Goal: Task Accomplishment & Management: Use online tool/utility

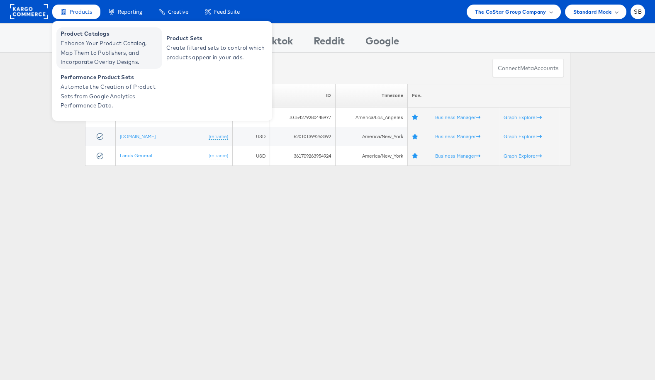
click at [109, 47] on span "Enhance Your Product Catalog, Map Them to Publishers, and Incorporate Overlay D…" at bounding box center [110, 53] width 99 height 28
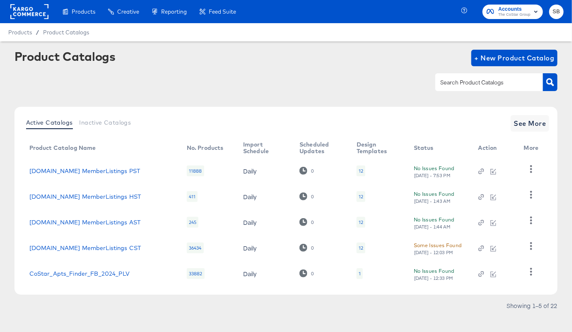
click at [29, 14] on rect at bounding box center [29, 11] width 38 height 15
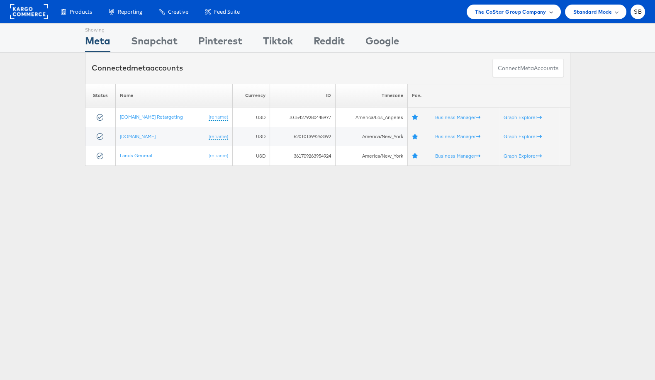
click at [524, 10] on span "The CoStar Group Company" at bounding box center [510, 11] width 71 height 9
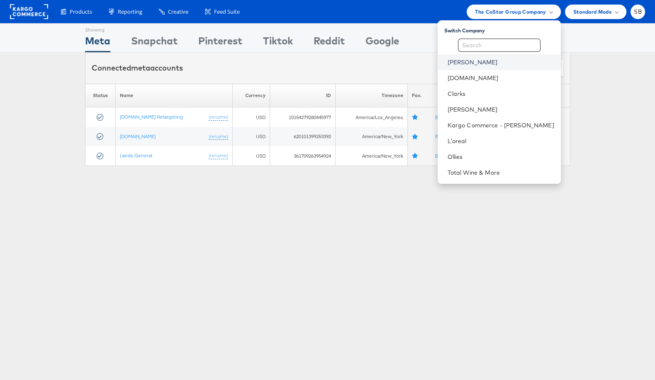
click at [467, 64] on link "[PERSON_NAME]" at bounding box center [500, 62] width 107 height 8
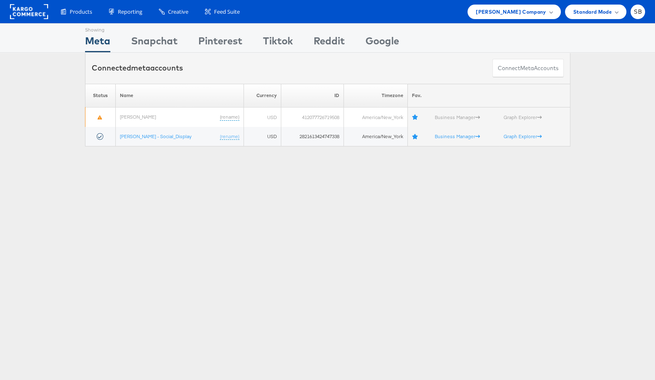
click at [38, 77] on div "Connected meta accounts Connect meta Accounts" at bounding box center [327, 68] width 655 height 31
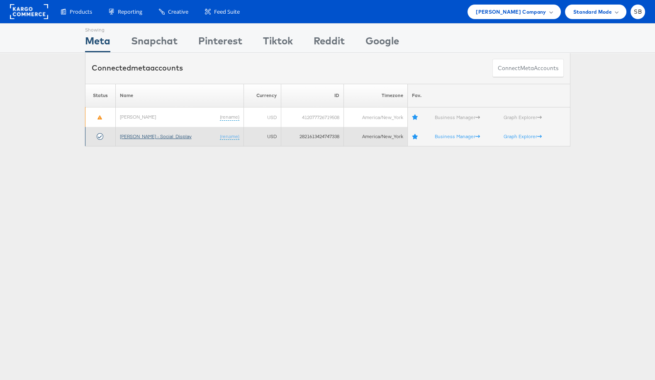
click at [136, 136] on link "Belk - Social_Display" at bounding box center [156, 136] width 72 height 6
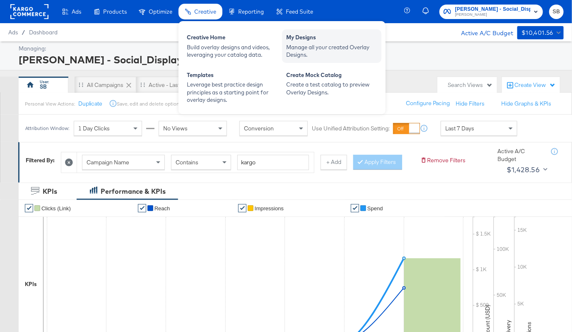
click at [324, 51] on div "Manage all your created Overlay Designs." at bounding box center [331, 51] width 91 height 15
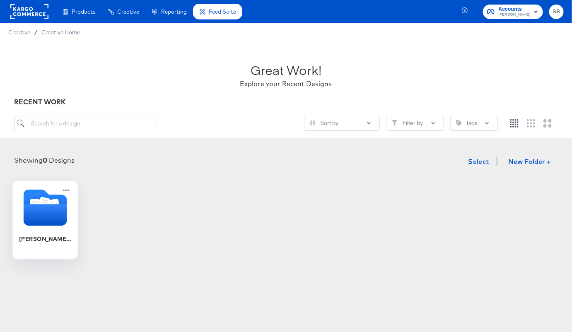
click at [44, 227] on icon "Folder" at bounding box center [45, 208] width 44 height 44
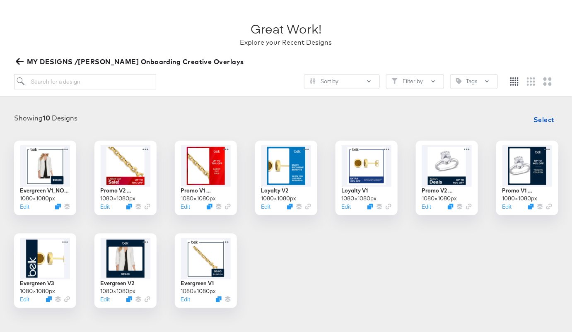
scroll to position [68, 0]
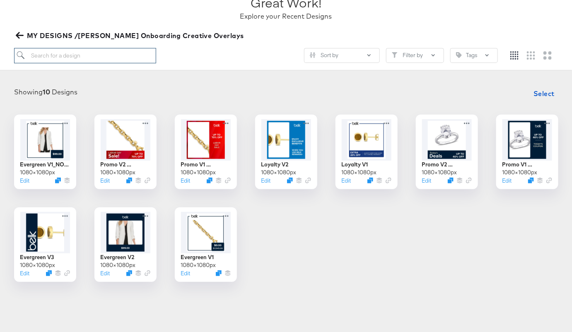
click at [51, 51] on input "search" at bounding box center [85, 55] width 142 height 15
type input "promo"
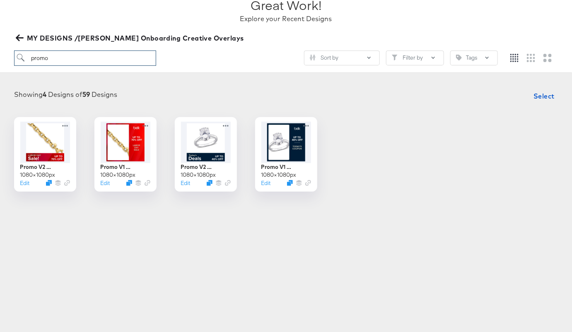
scroll to position [63, 0]
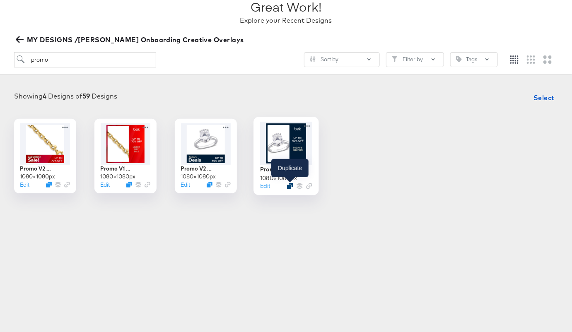
click at [290, 186] on icon "Duplicate" at bounding box center [290, 186] width 6 height 6
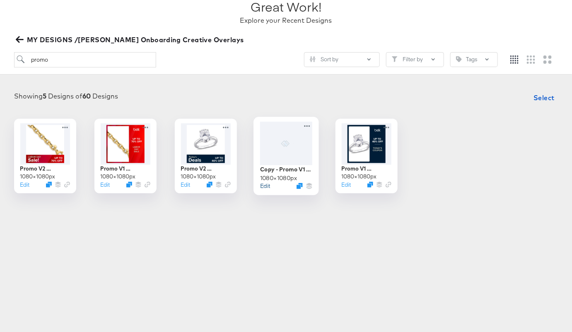
click at [264, 187] on button "Edit" at bounding box center [265, 186] width 10 height 8
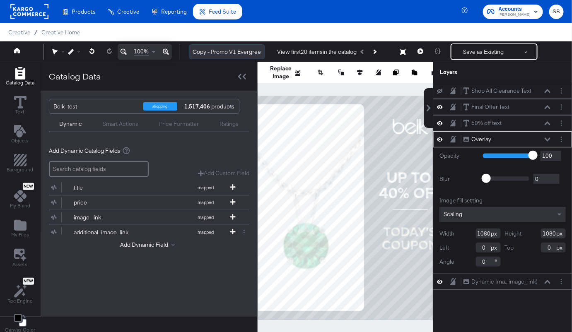
click at [205, 52] on input "Copy - Promo V1 Evergreen" at bounding box center [227, 51] width 76 height 15
drag, startPoint x: 210, startPoint y: 52, endPoint x: 194, endPoint y: 52, distance: 15.8
click at [194, 52] on input "Copy - Promo V1 Evergreen" at bounding box center [227, 51] width 76 height 15
click at [251, 52] on input "Promo V1 Evergreen" at bounding box center [227, 51] width 76 height 15
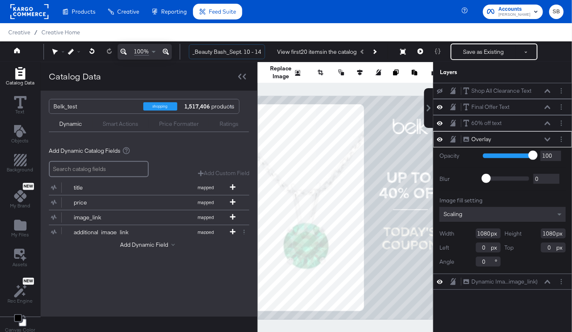
type input "Promo V1 Evergreen_Beauty Bash_Sept. 10 - 14"
click at [170, 279] on div "Belk_test shopping 1,517,406 products Dynamic Smart Actions Price Formatter Rat…" at bounding box center [149, 204] width 217 height 226
click at [430, 99] on button at bounding box center [428, 108] width 9 height 40
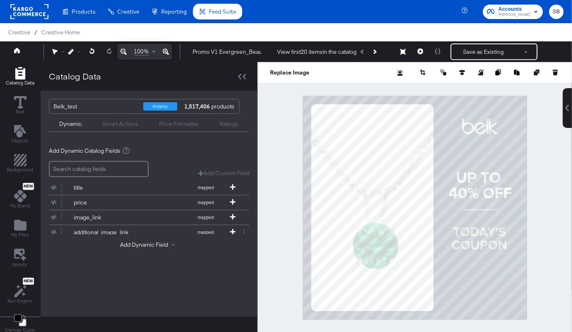
click at [538, 138] on div at bounding box center [415, 207] width 315 height 291
click at [14, 160] on icon "Add Rectangle" at bounding box center [20, 160] width 12 height 12
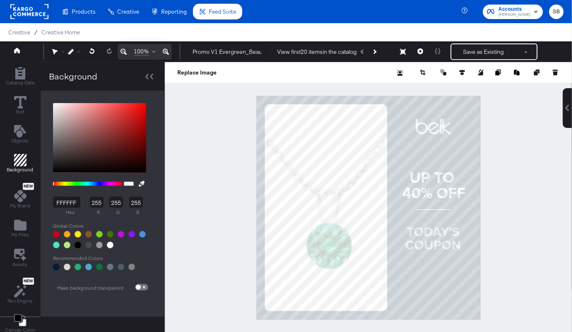
click at [67, 202] on input "FFFFFF" at bounding box center [66, 202] width 27 height 11
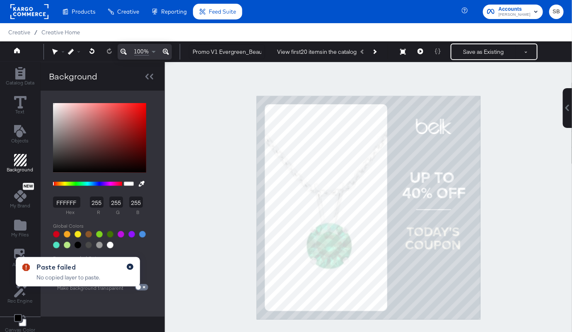
click at [130, 265] on icon "button" at bounding box center [130, 267] width 3 height 5
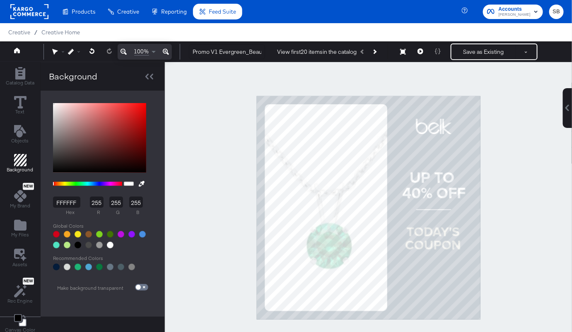
click at [65, 202] on input "FFFFFF" at bounding box center [66, 202] width 27 height 11
type input "f16"
type input "17"
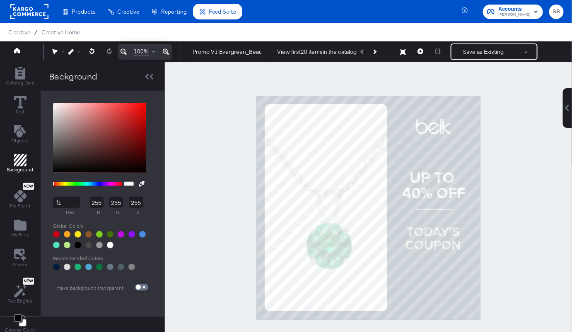
type input "102"
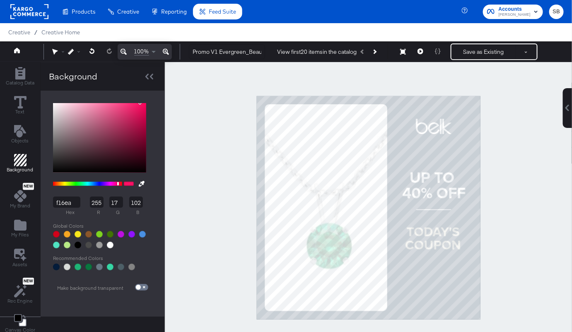
type input "f16ea3"
type input "241"
type input "110"
type input "163"
type input "F16EA3"
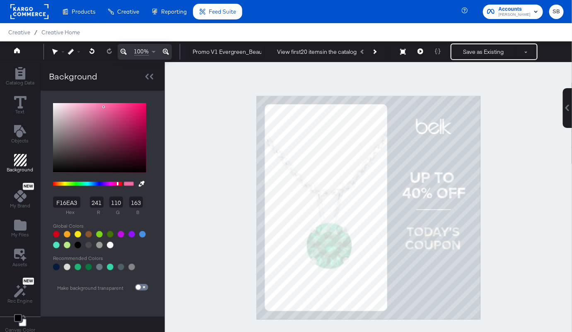
click at [197, 134] on div at bounding box center [368, 207] width 407 height 291
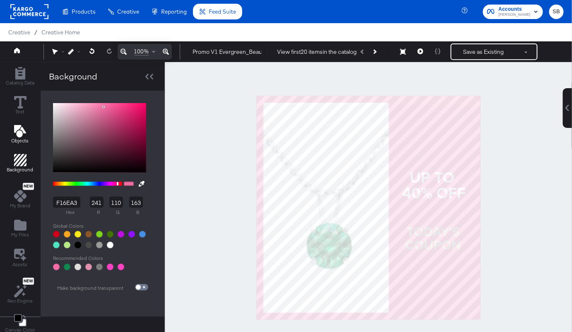
click at [20, 131] on icon "Add Text" at bounding box center [20, 131] width 12 height 12
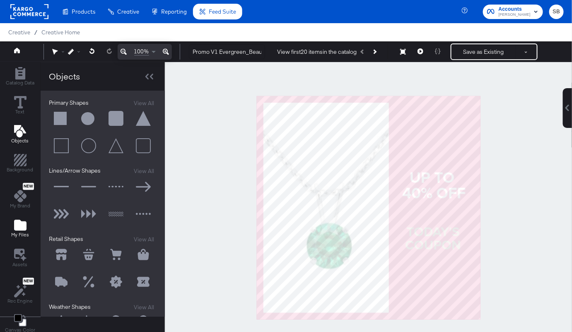
click at [17, 233] on span "My Files" at bounding box center [20, 235] width 18 height 7
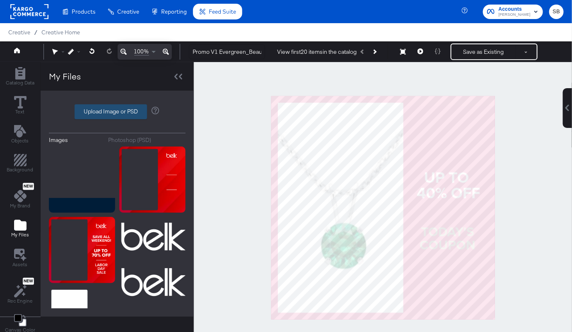
click at [103, 116] on label "Upload Image or PSD" at bounding box center [111, 112] width 72 height 14
click at [117, 112] on input "Upload Image or PSD" at bounding box center [117, 112] width 0 height 0
type input "C:\fakepath\beauty bash logo.png"
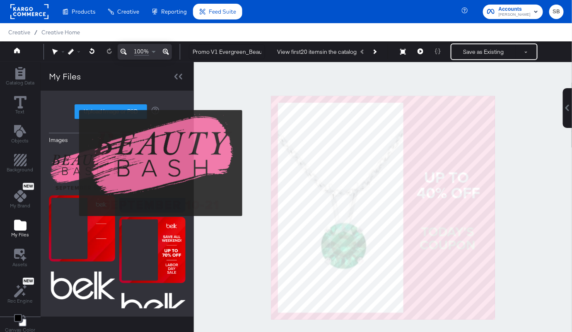
click at [74, 163] on img at bounding box center [82, 169] width 66 height 45
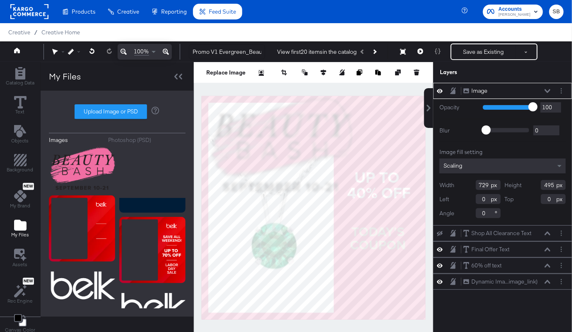
type input "401"
type input "287"
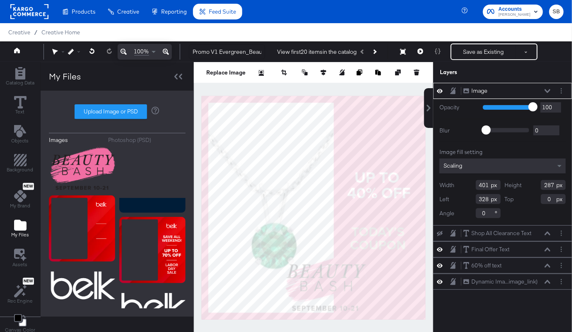
type input "394"
type input "761"
type input "327"
type input "223"
type input "468"
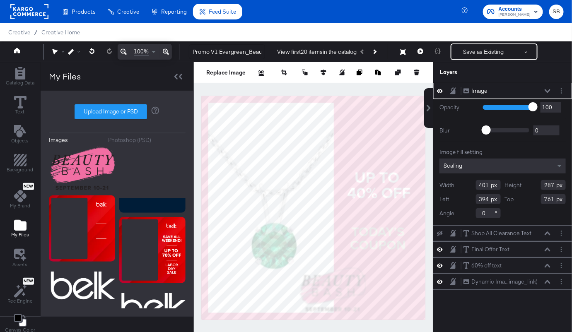
type input "825"
type input "475"
type input "299"
type input "320"
type input "749"
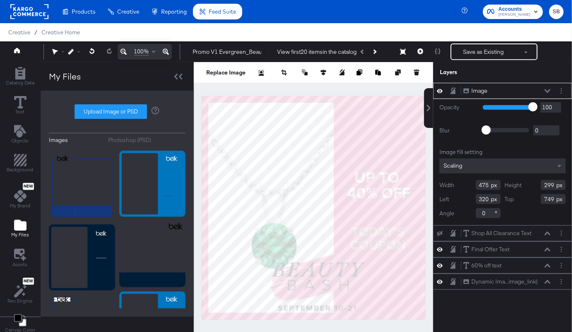
scroll to position [331, 0]
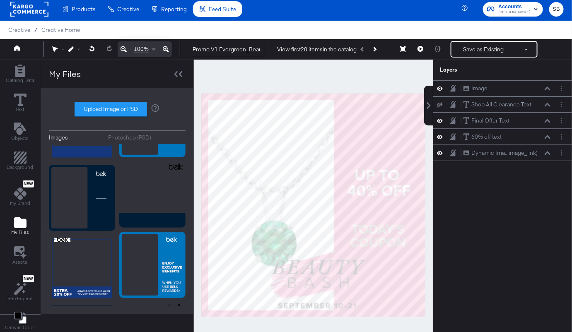
click at [323, 87] on div at bounding box center [314, 205] width 240 height 291
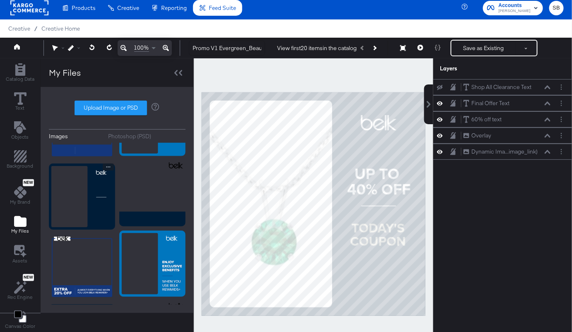
scroll to position [3, 0]
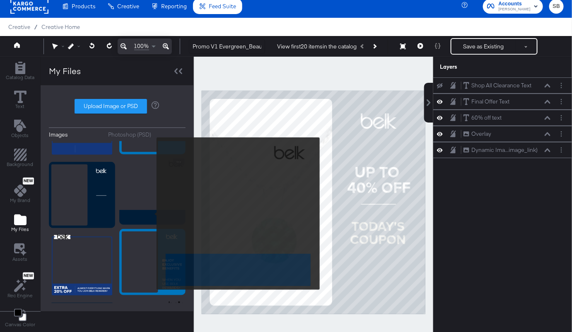
click at [151, 214] on img at bounding box center [152, 192] width 66 height 66
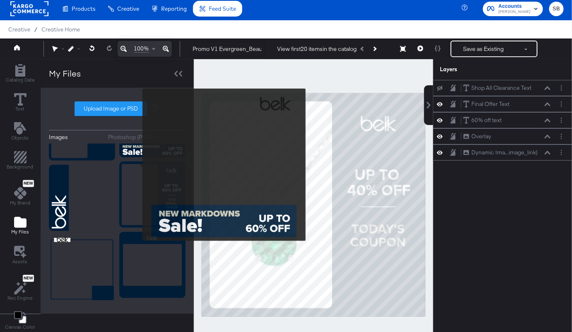
scroll to position [0, 0]
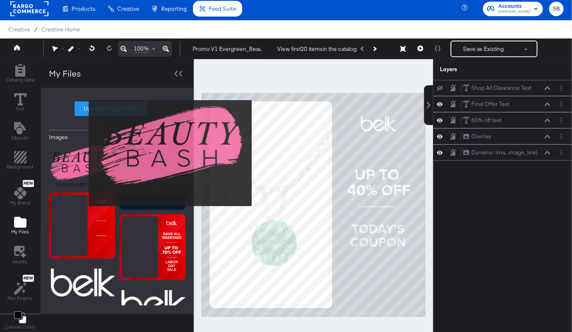
click at [83, 153] on img at bounding box center [82, 166] width 66 height 45
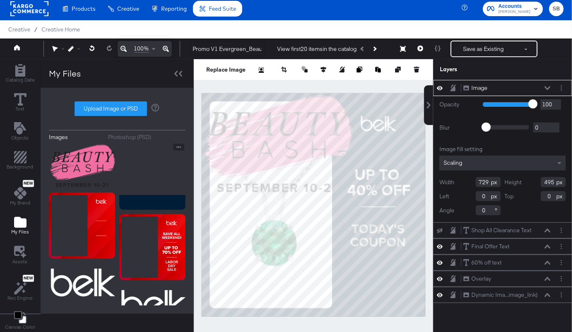
type input "350"
type input "204"
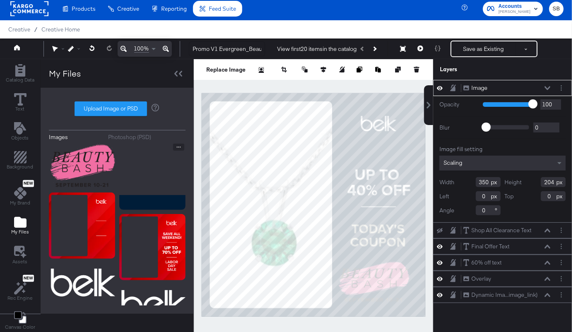
type input "654"
type input "810"
click at [364, 90] on div at bounding box center [314, 204] width 240 height 291
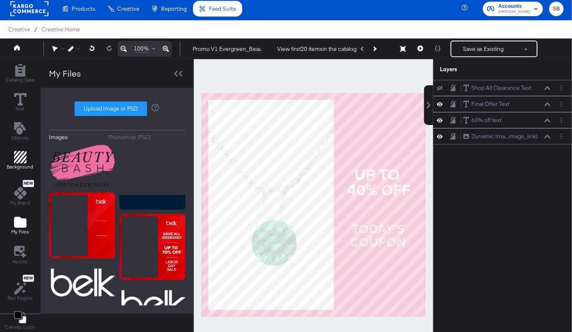
click at [22, 164] on span "Background" at bounding box center [20, 167] width 27 height 7
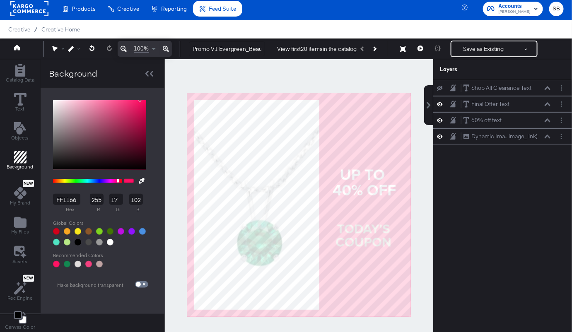
click at [73, 197] on input "FF1166" at bounding box center [66, 199] width 27 height 11
type input "f16ea3"
type input "241"
type input "110"
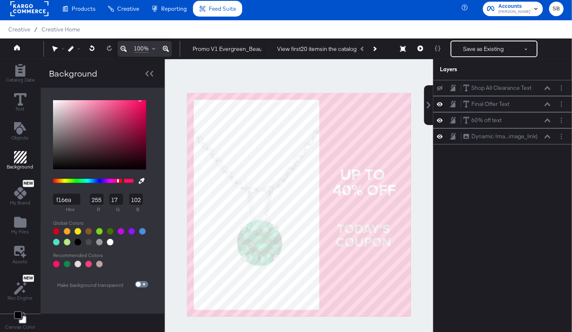
type input "163"
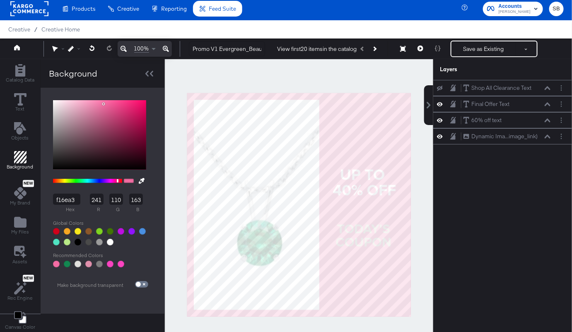
type input "F16EA3"
click at [269, 68] on div at bounding box center [299, 204] width 269 height 291
click at [19, 133] on icon "Add Text" at bounding box center [20, 128] width 12 height 12
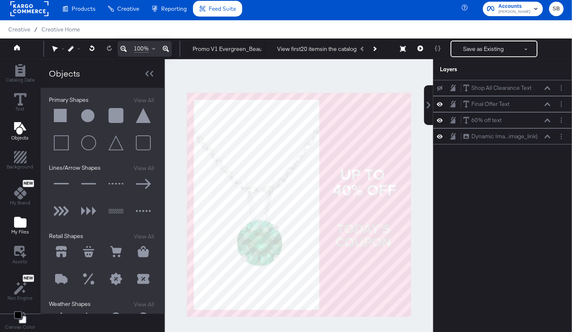
click at [21, 226] on icon "Add Files" at bounding box center [20, 222] width 12 height 11
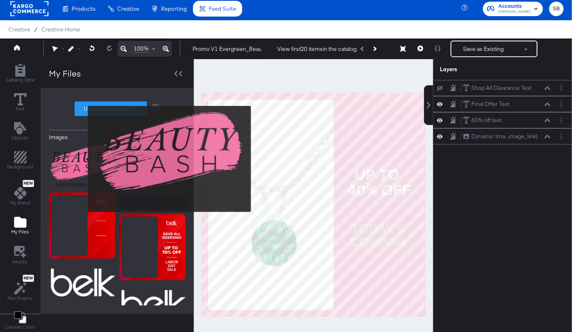
click at [82, 159] on img at bounding box center [82, 166] width 66 height 45
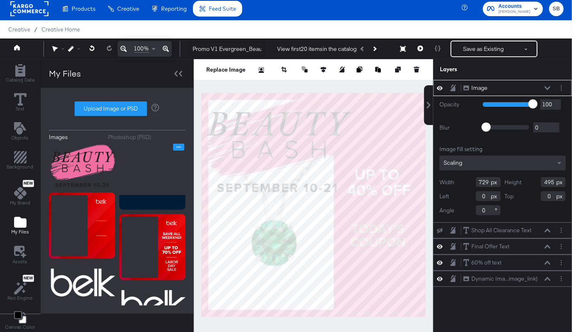
type input "376"
type input "214"
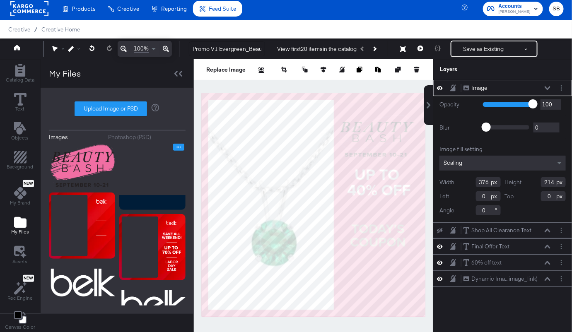
type input "653"
type input "100"
click at [356, 86] on div at bounding box center [314, 204] width 240 height 291
type input "337"
type input "192"
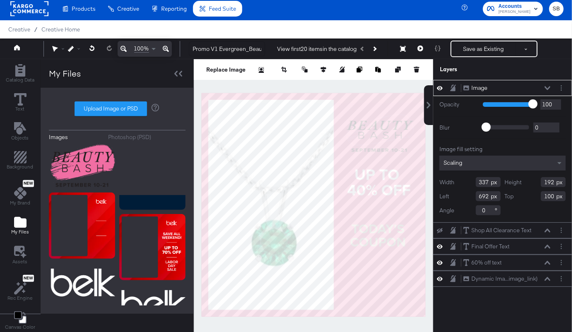
type input "689"
type input "98"
click at [357, 81] on div at bounding box center [314, 204] width 240 height 291
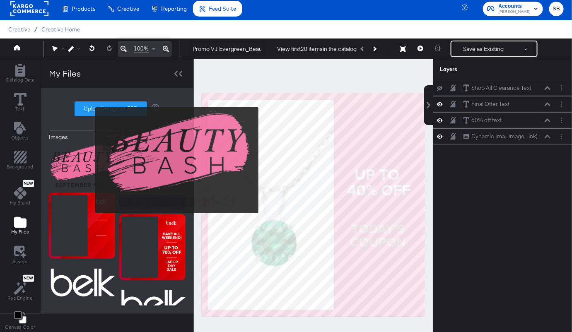
click at [90, 160] on img at bounding box center [82, 166] width 66 height 45
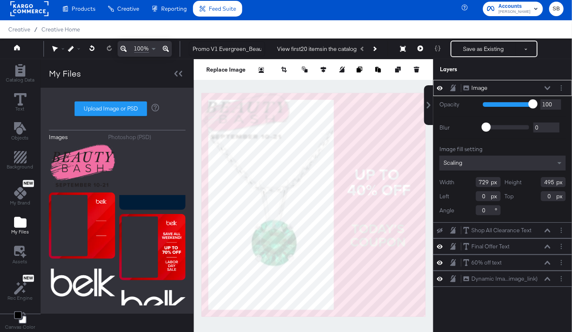
type input "426"
type input "228"
type input "178"
type input "88"
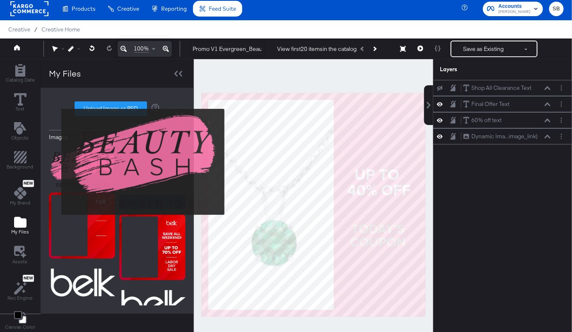
click at [56, 162] on img at bounding box center [82, 166] width 66 height 45
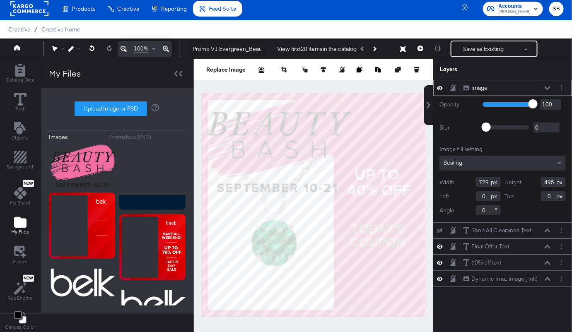
click at [460, 163] on span "Scaling" at bounding box center [453, 162] width 19 height 7
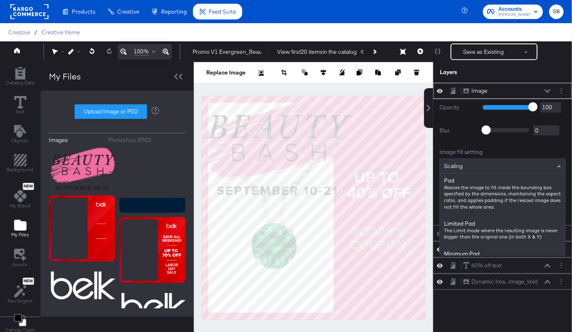
click at [480, 305] on div "Image Image Opacity 1 100 100 Blur 0 2000 0 Image fill setting Scaling Pad Resi…" at bounding box center [503, 212] width 139 height 258
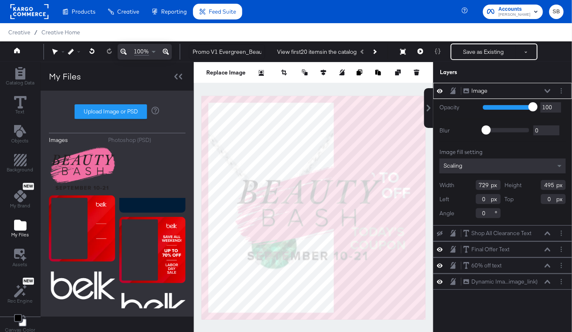
type input "146"
type input "315"
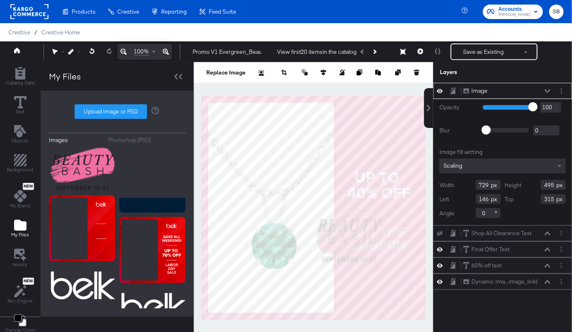
type input "329"
type input "263"
type input "546"
type input "547"
type input "260"
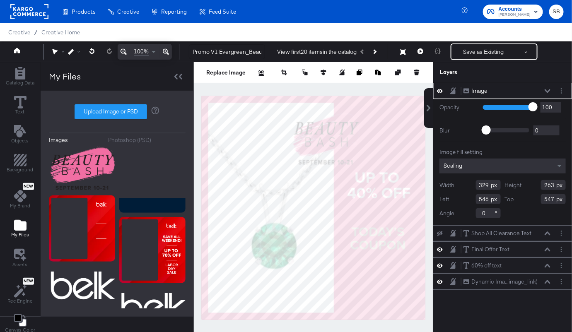
type input "111"
type input "239"
type input "135"
type input "693"
type input "61"
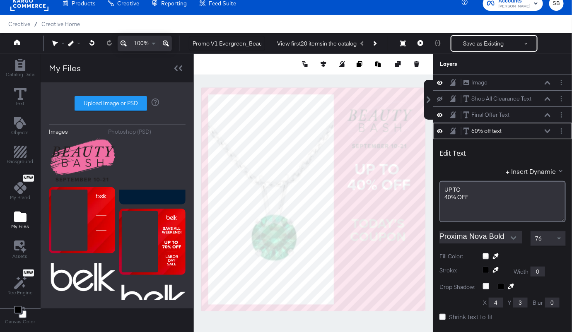
scroll to position [49, 0]
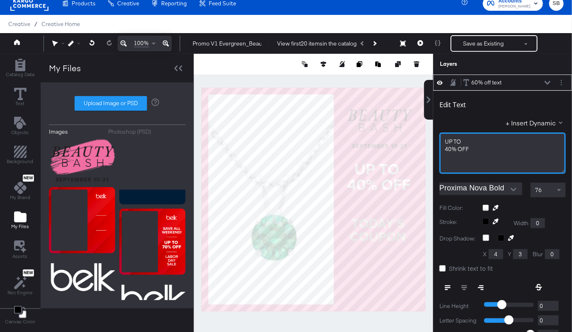
click at [463, 150] on span "40% ﻿OFF" at bounding box center [457, 149] width 24 height 7
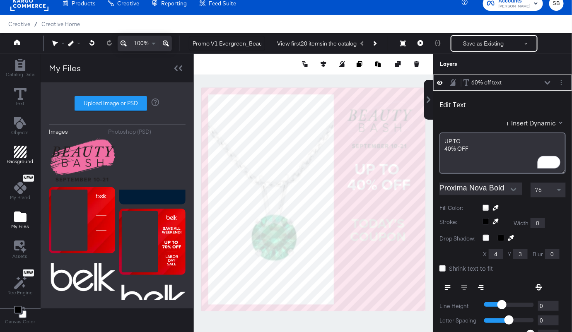
click at [19, 151] on icon "Add Rectangle" at bounding box center [20, 152] width 12 height 12
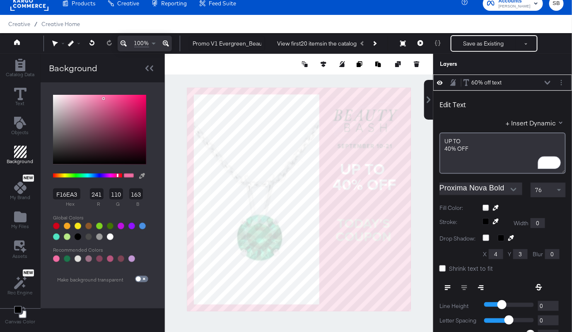
click at [141, 175] on button at bounding box center [142, 176] width 13 height 15
click at [141, 176] on button at bounding box center [142, 176] width 13 height 15
click at [141, 175] on button at bounding box center [141, 175] width 13 height 15
click at [142, 175] on button at bounding box center [142, 176] width 13 height 15
click at [141, 175] on button at bounding box center [141, 175] width 13 height 15
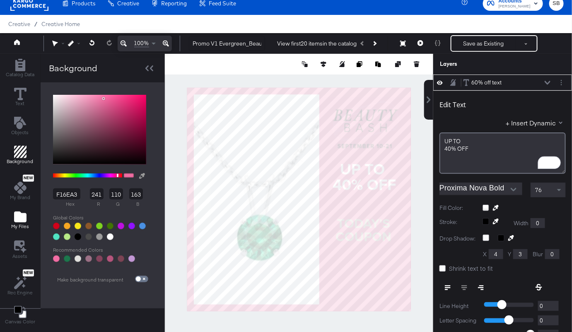
click at [21, 218] on icon "Add Files" at bounding box center [20, 217] width 12 height 11
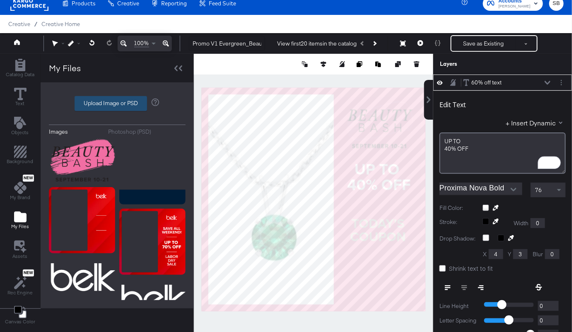
click at [112, 103] on label "Upload Image or PSD" at bounding box center [111, 104] width 72 height 14
click at [117, 104] on input "Upload Image or PSD" at bounding box center [117, 104] width 0 height 0
type input "C:\fakepath\mrf_wk32_2025_Beauty Bash Loyalty Paid Support.jpg"
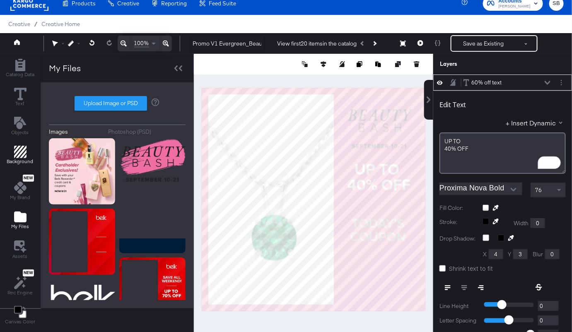
click at [16, 155] on icon "Add Rectangle" at bounding box center [20, 152] width 12 height 12
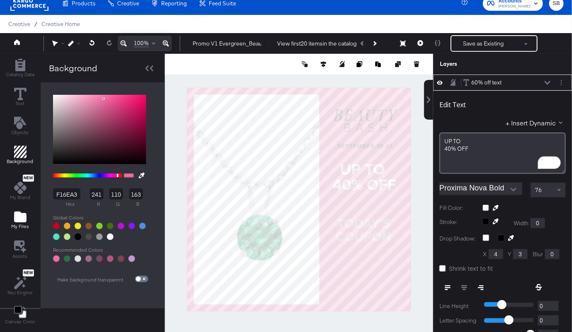
click at [15, 216] on icon "Add Files" at bounding box center [20, 217] width 12 height 11
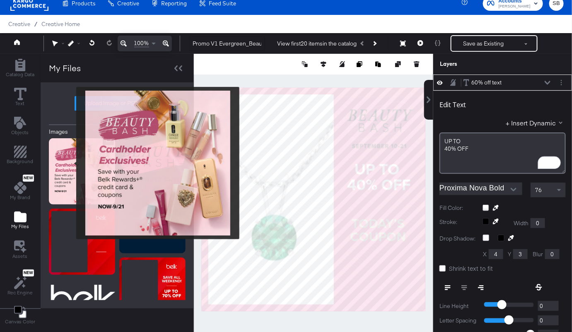
click at [71, 163] on img at bounding box center [82, 171] width 66 height 66
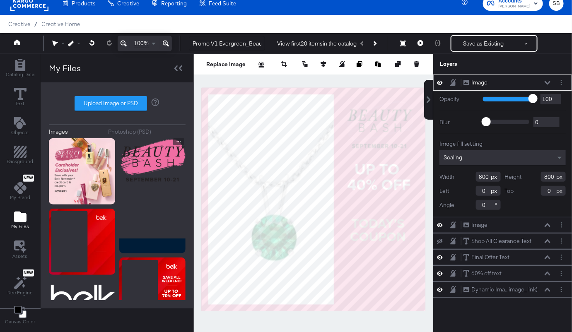
scroll to position [0, 0]
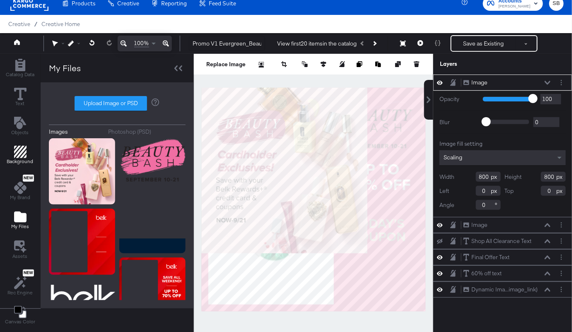
click at [21, 150] on icon "Add Rectangle" at bounding box center [20, 152] width 12 height 12
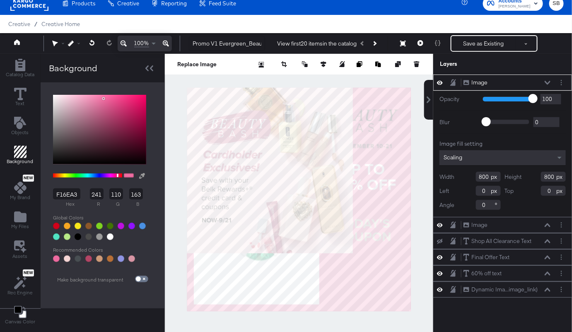
click at [142, 177] on button at bounding box center [142, 176] width 13 height 15
type input "FBD8DE"
type input "251"
type input "216"
type input "222"
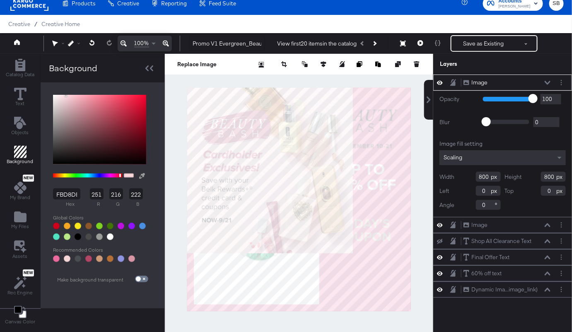
click at [260, 191] on div at bounding box center [299, 199] width 268 height 291
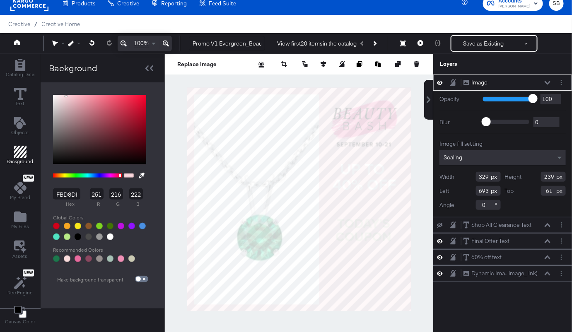
type input "688"
type input "53"
click at [416, 169] on div at bounding box center [299, 199] width 269 height 291
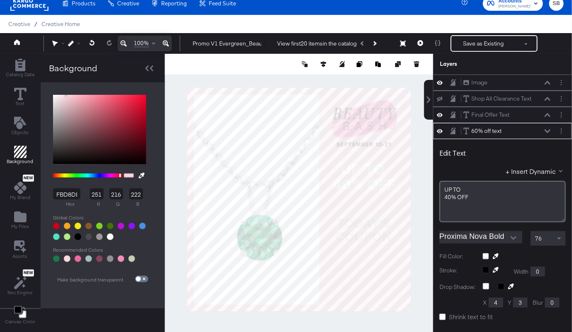
scroll to position [49, 0]
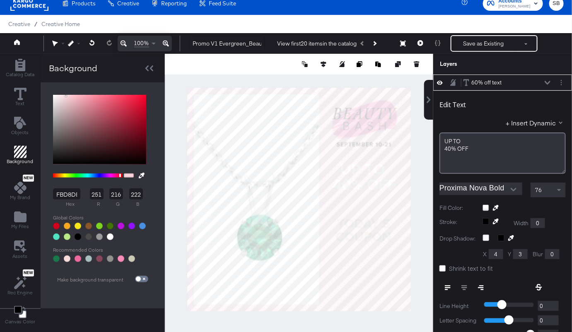
click at [420, 178] on div at bounding box center [299, 199] width 269 height 291
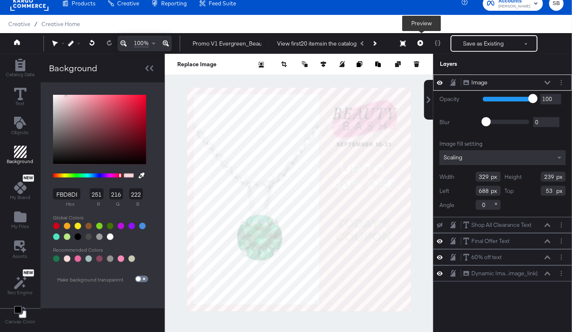
click at [421, 44] on icon at bounding box center [421, 43] width 6 height 6
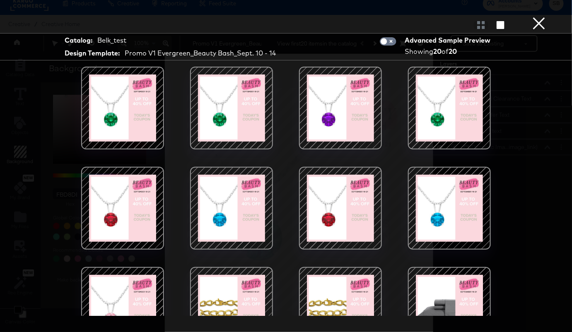
click at [537, 17] on button "×" at bounding box center [539, 8] width 17 height 17
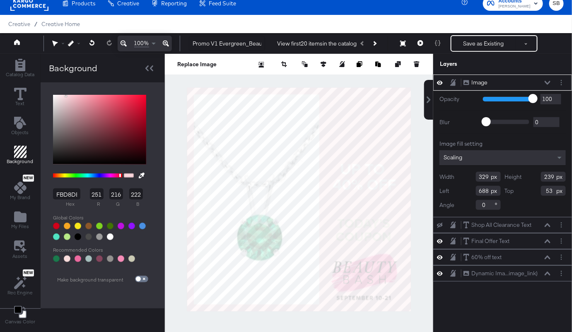
type input "795"
click at [416, 156] on div at bounding box center [299, 199] width 269 height 291
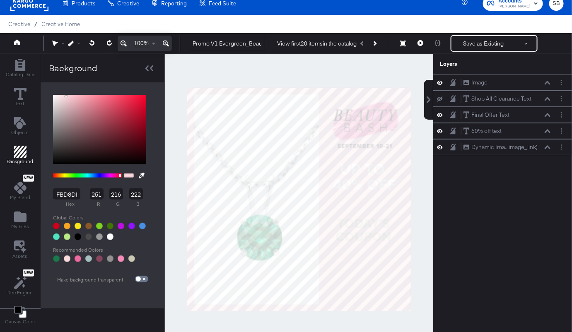
type input "F16EA3"
type input "241"
type input "110"
type input "163"
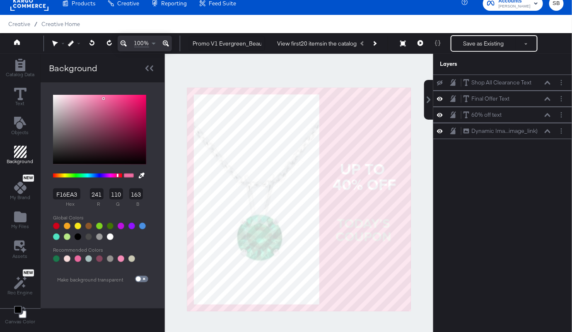
type input "FF1166"
type input "255"
type input "17"
type input "102"
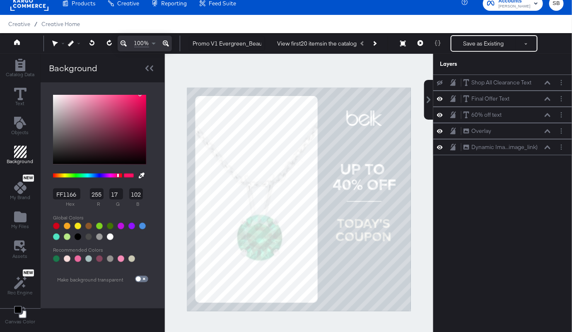
click at [329, 69] on div at bounding box center [299, 199] width 269 height 291
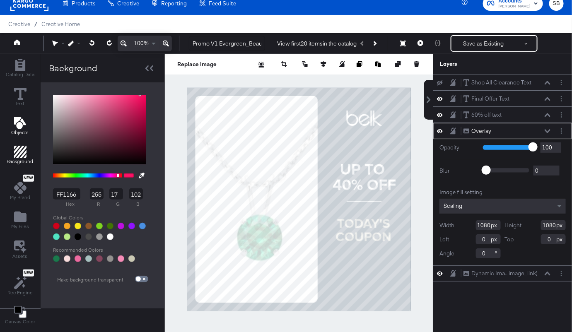
click at [20, 121] on icon "Add Text" at bounding box center [20, 123] width 12 height 12
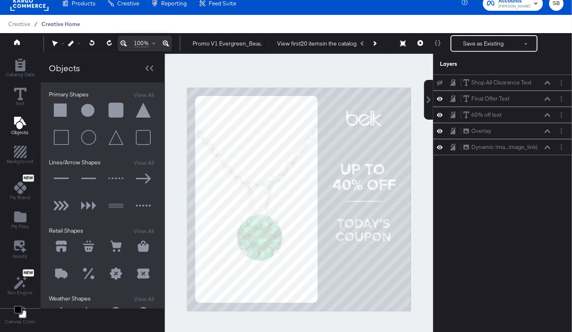
click at [65, 23] on span "Creative Home" at bounding box center [60, 24] width 39 height 7
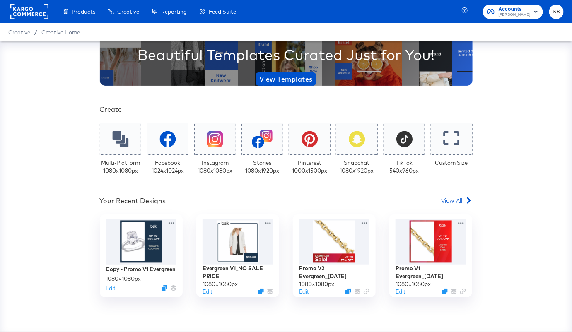
scroll to position [95, 0]
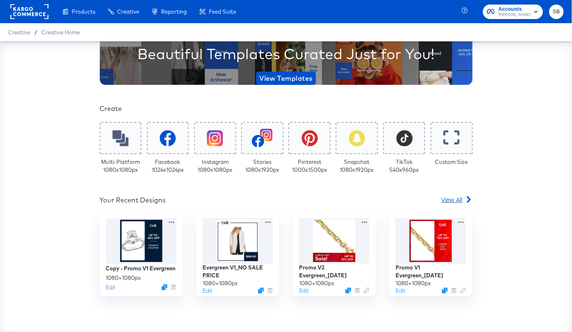
click at [459, 201] on span "View All" at bounding box center [452, 200] width 21 height 8
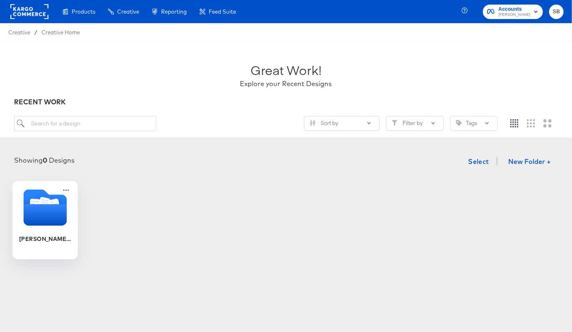
click at [56, 219] on icon "Folder" at bounding box center [45, 215] width 44 height 22
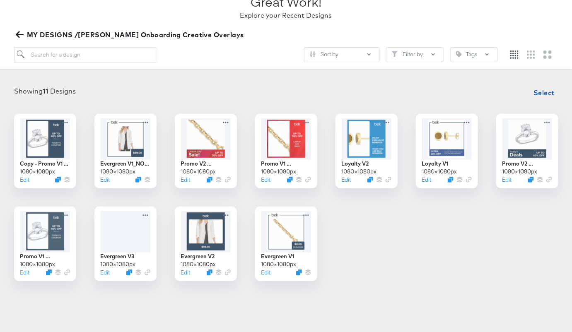
scroll to position [69, 0]
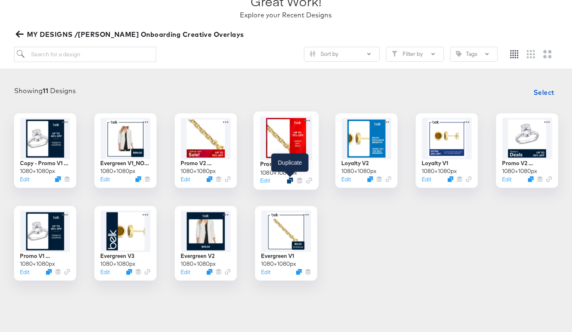
click at [290, 179] on icon "Duplicate" at bounding box center [290, 181] width 6 height 6
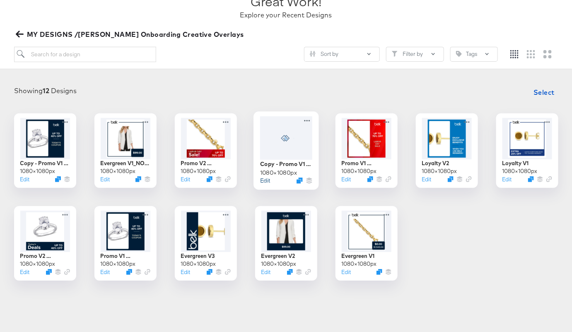
click at [266, 182] on button "Edit" at bounding box center [265, 181] width 10 height 8
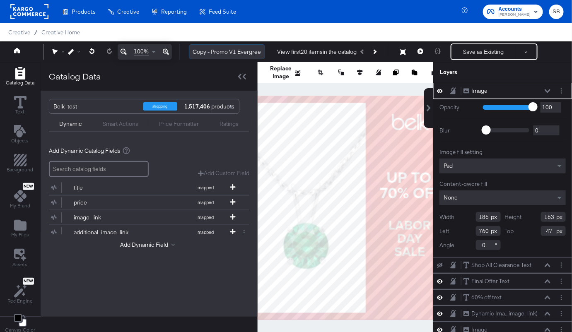
click at [233, 54] on input "Copy - Promo V1 Evergreen_Labor Day" at bounding box center [227, 51] width 76 height 15
drag, startPoint x: 213, startPoint y: 52, endPoint x: 184, endPoint y: 52, distance: 28.6
click at [184, 52] on div "Copy - Promo V1 Evergreen_Labor Day View first 20 items in the catalog Save as …" at bounding box center [373, 52] width 382 height 17
click at [227, 54] on input "Promo V1 Evergreen_Labor Day" at bounding box center [227, 51] width 76 height 15
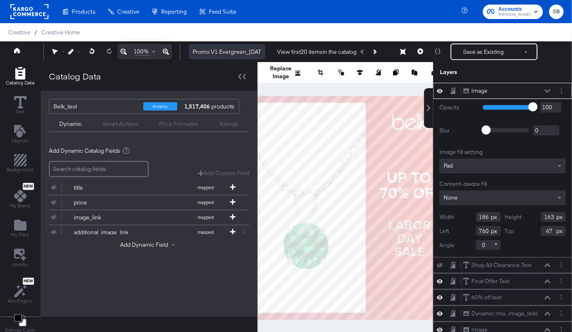
click at [227, 54] on input "Promo V1 Evergreen_Labor Day" at bounding box center [227, 51] width 76 height 15
type input "Promo V1 Evergreen_Bea"
type input "Promo V1 Evergreen_Beauty Bash"
click at [243, 92] on div "Belk_test shopping 1,517,406 products Dynamic Smart Actions Price Formatter Rat…" at bounding box center [149, 116] width 217 height 50
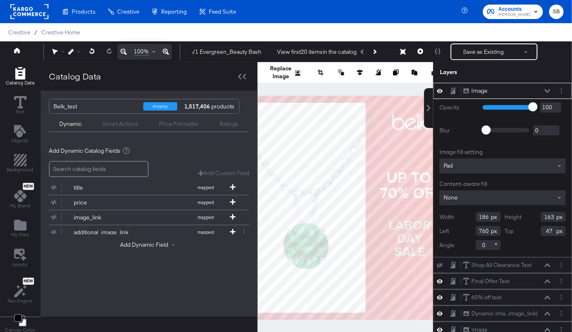
scroll to position [0, 0]
click at [428, 106] on icon at bounding box center [429, 108] width 4 height 7
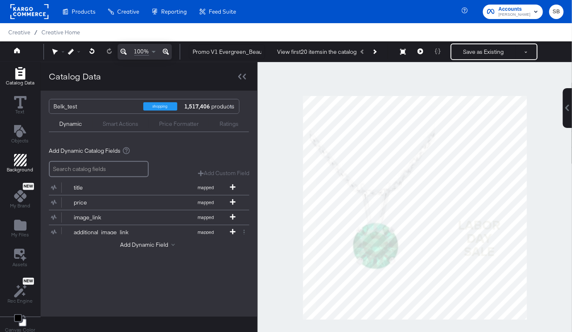
click at [18, 160] on icon "Add Rectangle" at bounding box center [20, 160] width 12 height 12
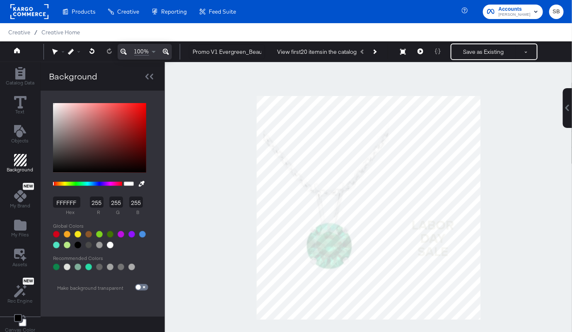
scroll to position [0, 0]
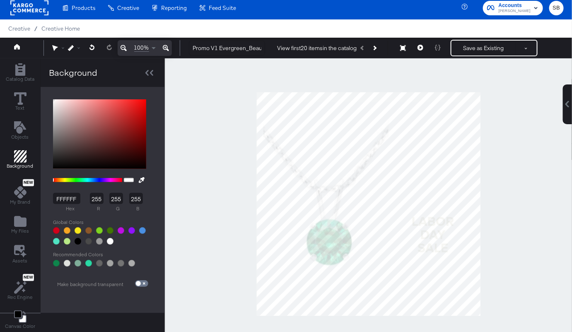
click at [68, 202] on input "FFFFFF" at bounding box center [66, 198] width 27 height 11
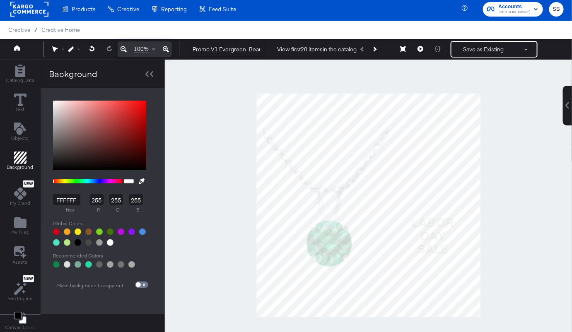
click at [68, 202] on input "FFFFFF" at bounding box center [66, 199] width 27 height 11
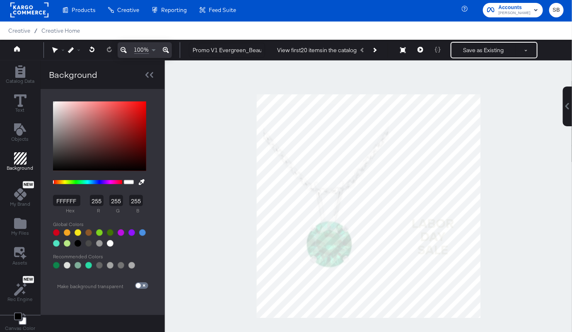
click at [69, 201] on input "FFFFFF" at bounding box center [66, 200] width 27 height 11
type input "f16"
type input "17"
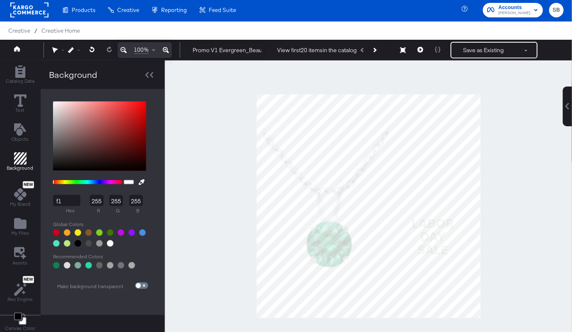
type input "102"
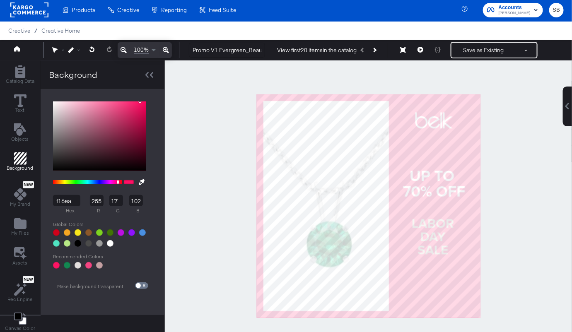
type input "f16ea3"
type input "241"
type input "110"
type input "163"
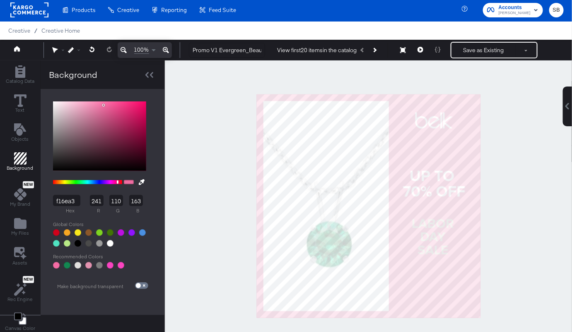
type input "F16EA3"
click at [201, 132] on div at bounding box center [368, 206] width 407 height 291
click at [26, 223] on div "My Files" at bounding box center [20, 227] width 18 height 19
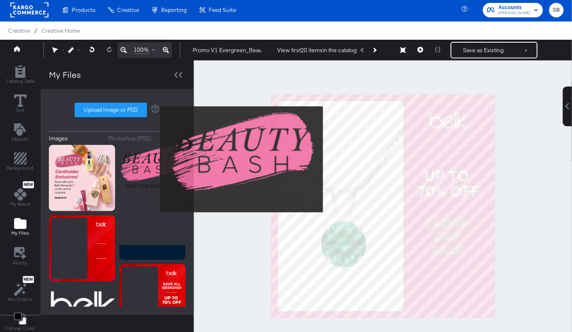
click at [155, 160] on img at bounding box center [152, 167] width 66 height 45
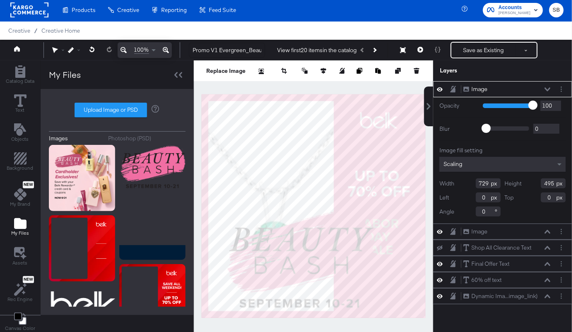
type input "108"
type input "553"
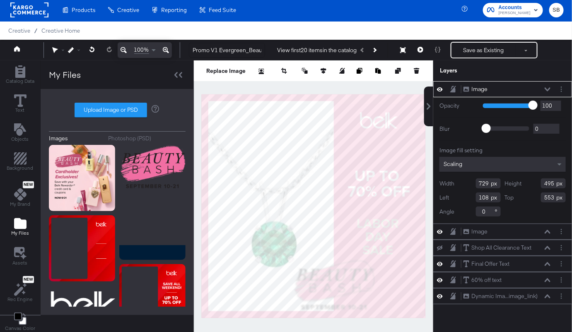
type input "397"
type input "251"
type input "440"
type input "797"
type input "654"
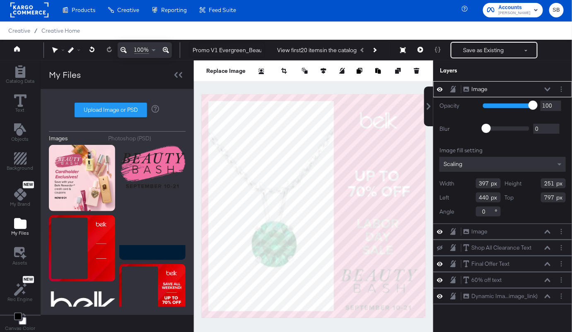
type input "799"
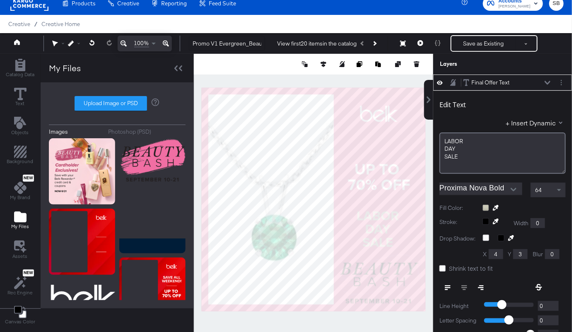
scroll to position [0, 0]
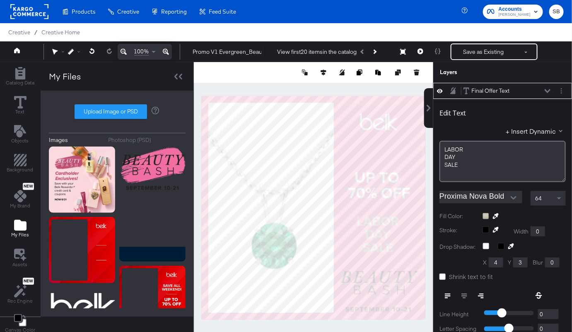
type input "549"
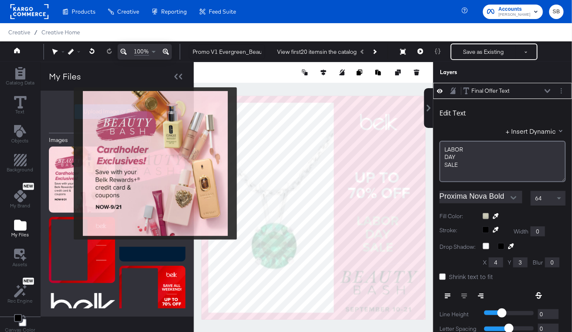
click at [68, 164] on img at bounding box center [82, 180] width 66 height 66
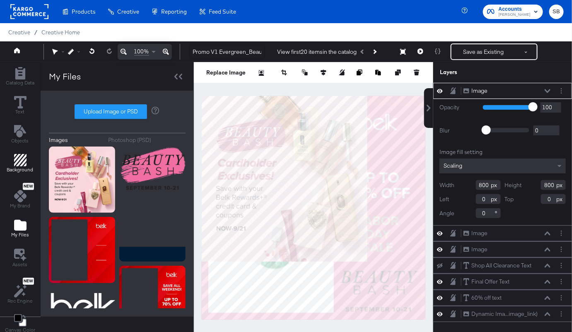
click at [17, 160] on icon "Add Rectangle" at bounding box center [20, 160] width 12 height 12
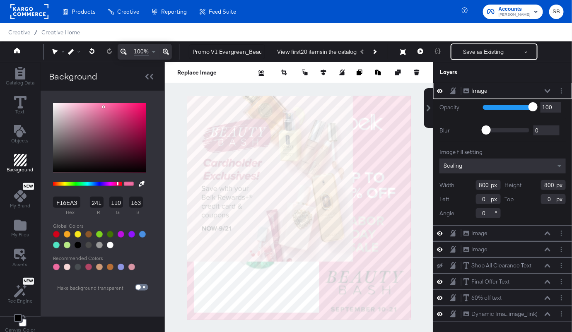
click at [139, 183] on button at bounding box center [141, 184] width 13 height 15
type input "FAD7DD"
type input "250"
type input "215"
type input "221"
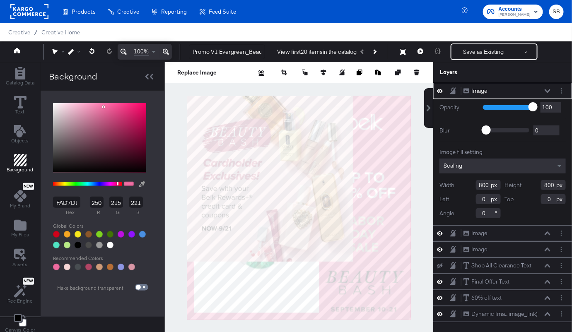
click at [275, 175] on div at bounding box center [299, 207] width 268 height 291
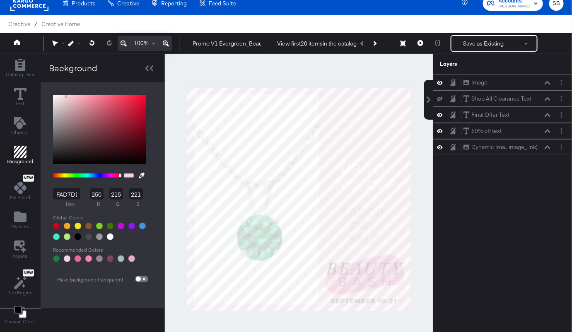
scroll to position [49, 0]
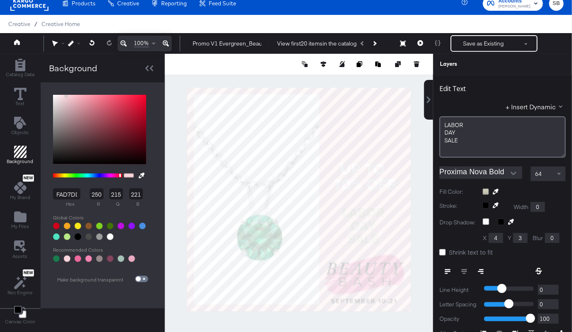
click at [497, 191] on icon at bounding box center [496, 192] width 6 height 6
click at [386, 259] on div at bounding box center [299, 199] width 268 height 291
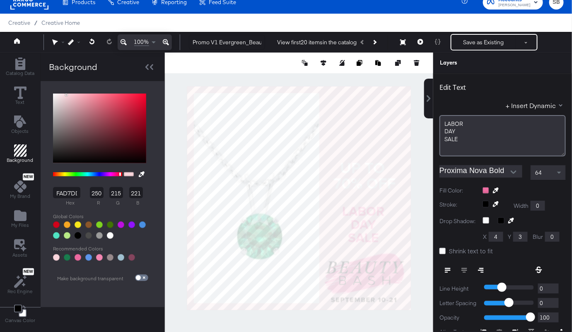
click at [378, 77] on div at bounding box center [299, 198] width 269 height 291
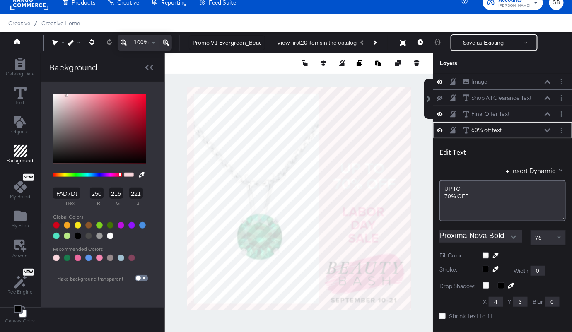
scroll to position [49, 0]
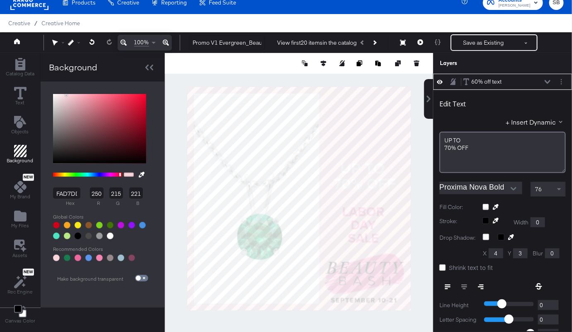
click at [418, 167] on div at bounding box center [299, 198] width 269 height 291
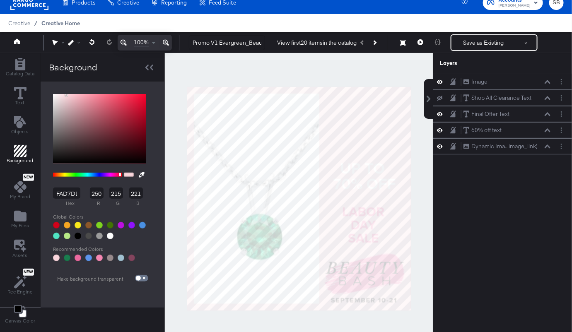
click at [71, 21] on span "Creative Home" at bounding box center [60, 23] width 39 height 7
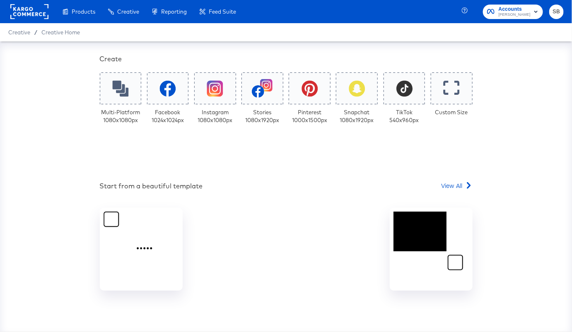
scroll to position [150, 0]
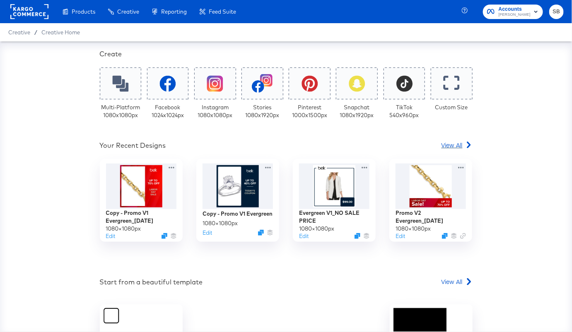
click at [447, 144] on span "View All" at bounding box center [452, 145] width 21 height 8
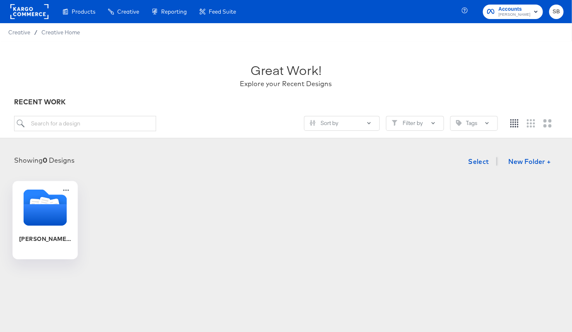
click at [53, 201] on icon "Folder" at bounding box center [54, 206] width 12 height 14
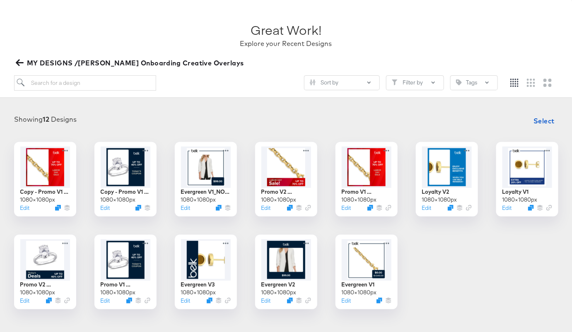
scroll to position [61, 0]
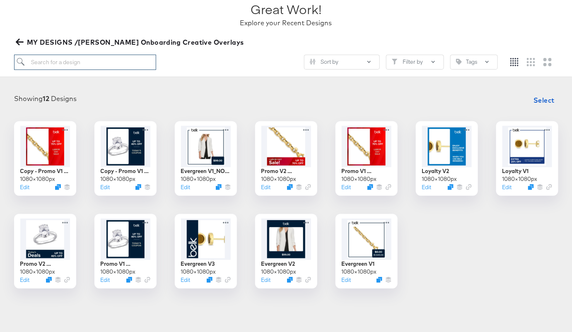
click at [75, 63] on input "search" at bounding box center [85, 62] width 142 height 15
type input "bash"
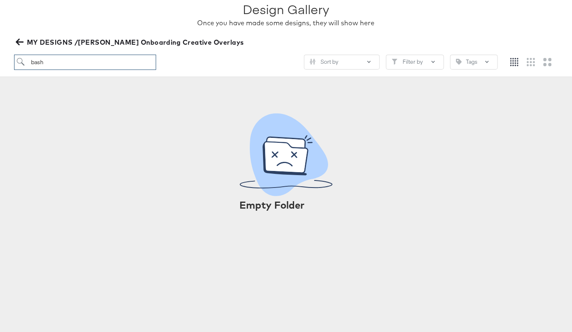
click at [56, 64] on input "bash" at bounding box center [85, 62] width 142 height 15
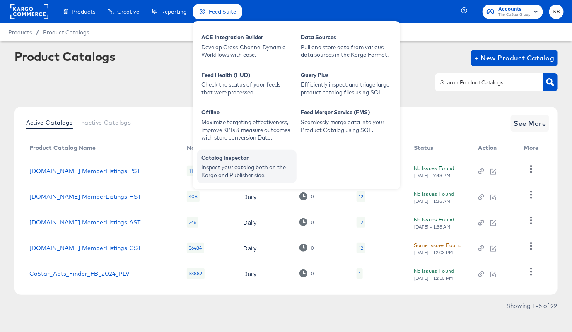
click at [250, 160] on div "Catalog Inspector" at bounding box center [246, 159] width 91 height 10
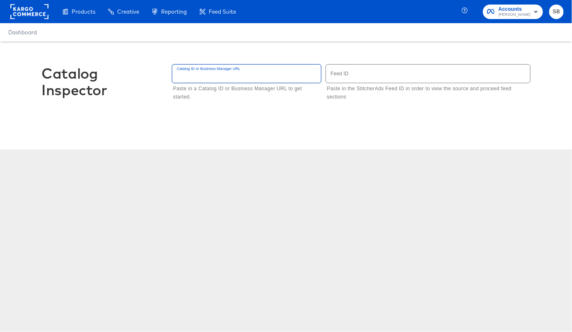
click at [197, 75] on input "text" at bounding box center [246, 74] width 149 height 18
type input "475897935025832"
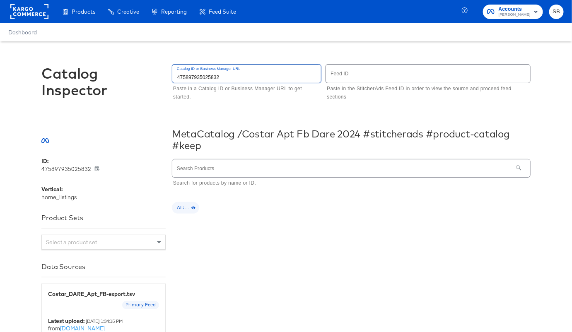
click at [209, 165] on input "text" at bounding box center [342, 169] width 341 height 18
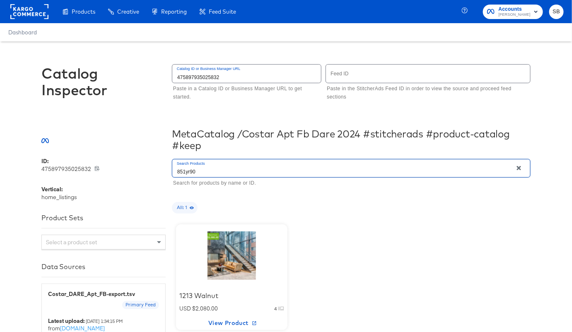
click at [185, 174] on input "851yr90" at bounding box center [342, 169] width 341 height 18
click at [337, 238] on div "1213 Walnut USD $2,080.00 4 View Product" at bounding box center [351, 278] width 359 height 114
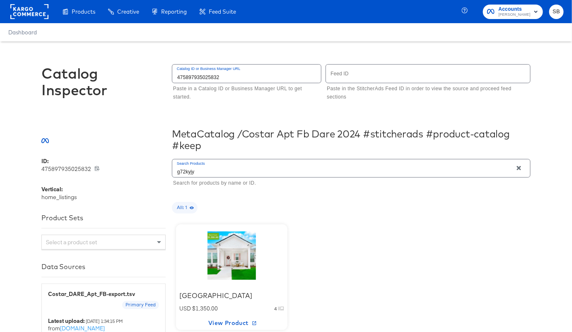
click at [202, 168] on input "g72kyjy" at bounding box center [342, 169] width 341 height 18
click at [358, 211] on div "All: 1" at bounding box center [351, 208] width 359 height 12
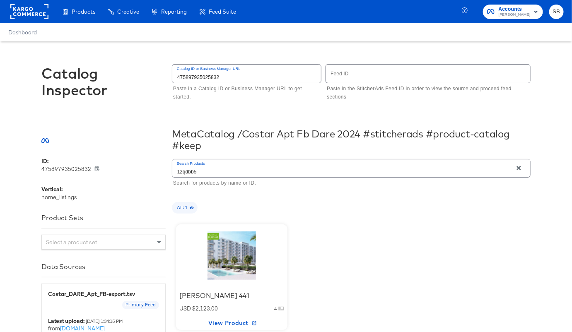
click at [230, 265] on div at bounding box center [231, 256] width 70 height 52
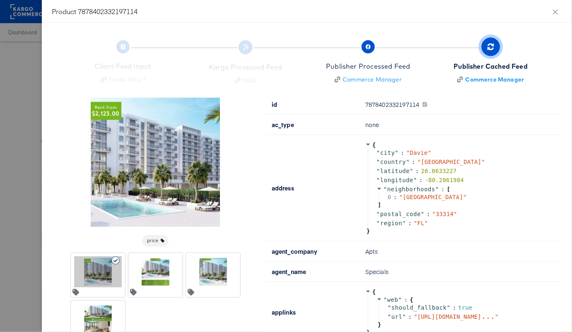
click at [10, 87] on div at bounding box center [286, 166] width 572 height 332
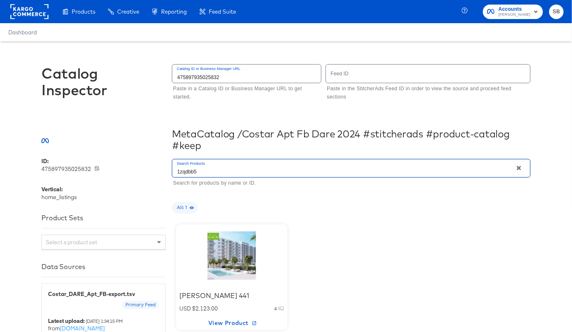
click at [187, 176] on input "1zqdbb5" at bounding box center [342, 169] width 341 height 18
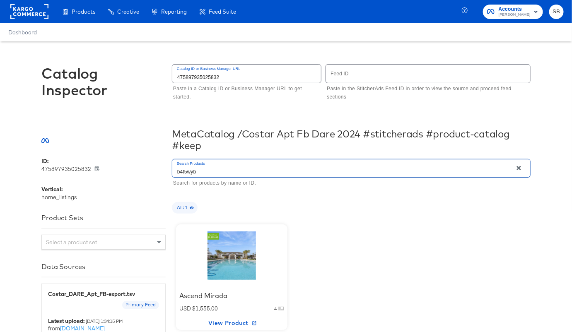
click at [187, 171] on input "b4t5wyb" at bounding box center [342, 169] width 341 height 18
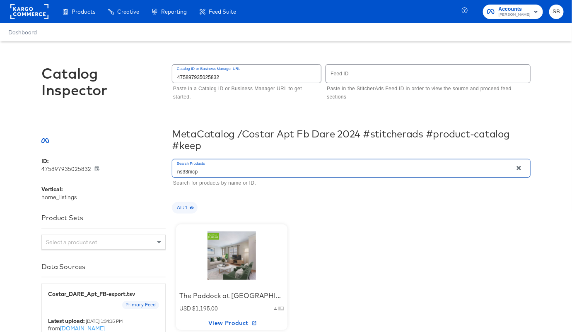
click at [203, 168] on input "ns33mcp" at bounding box center [342, 169] width 341 height 18
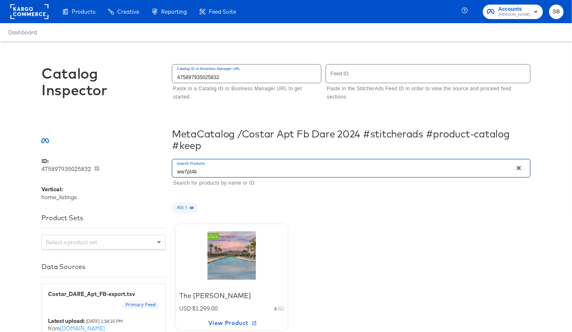
click at [224, 172] on input "ww7pt4k" at bounding box center [342, 169] width 341 height 18
click at [303, 205] on div "All: 1" at bounding box center [351, 208] width 359 height 12
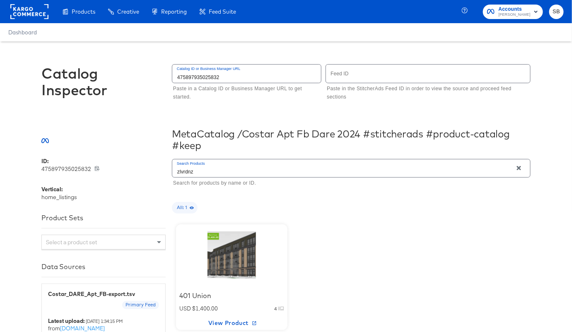
click at [181, 171] on input "zlvrdnz" at bounding box center [342, 169] width 341 height 18
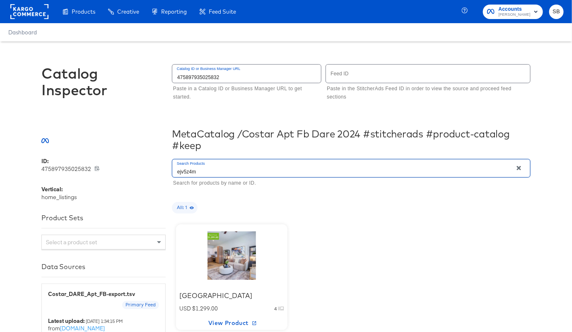
click at [206, 171] on input "ejv5z4m" at bounding box center [342, 169] width 341 height 18
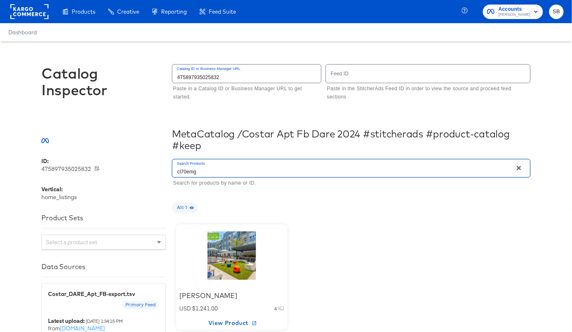
click at [203, 172] on input "cl70emg" at bounding box center [342, 169] width 341 height 18
click at [313, 208] on div "All: 1" at bounding box center [351, 208] width 359 height 12
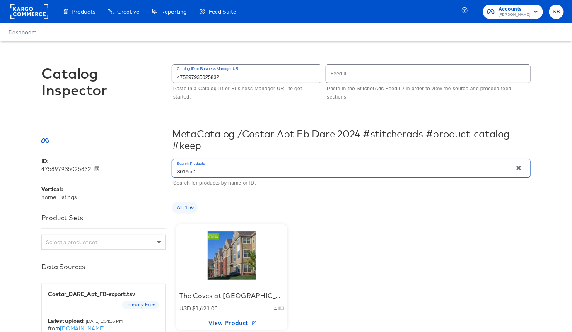
click at [211, 170] on input "8019nc1" at bounding box center [342, 169] width 341 height 18
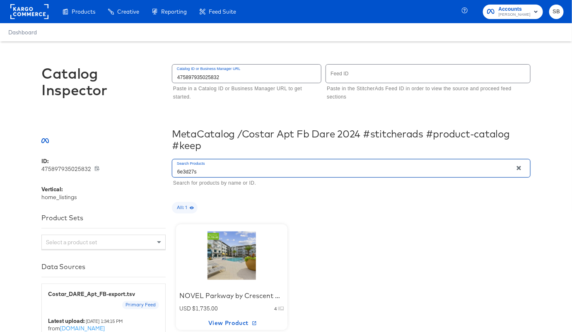
click at [264, 254] on div at bounding box center [231, 256] width 70 height 52
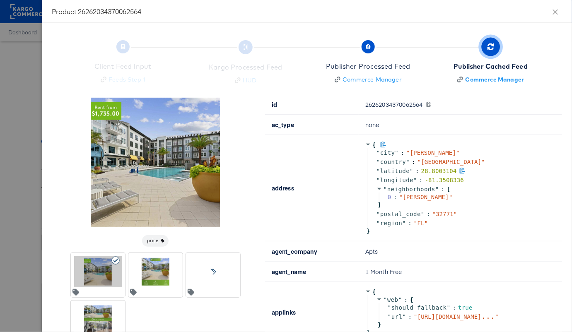
click at [460, 170] on icon at bounding box center [463, 171] width 6 height 6
click at [467, 179] on icon at bounding box center [470, 180] width 6 height 6
click at [8, 100] on div at bounding box center [286, 166] width 572 height 332
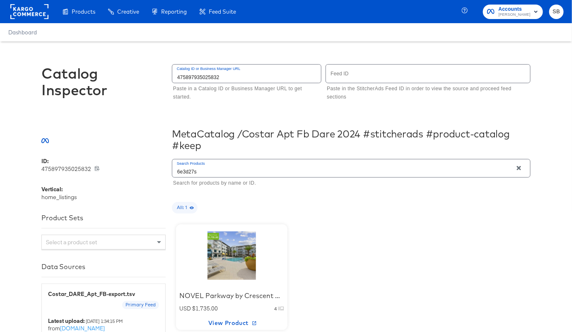
click at [212, 169] on input "6e3d27s" at bounding box center [342, 169] width 341 height 18
click at [337, 241] on div "NOVEL Parkway by Crescent Communities USD $1,735.00 4 View Product" at bounding box center [351, 278] width 359 height 114
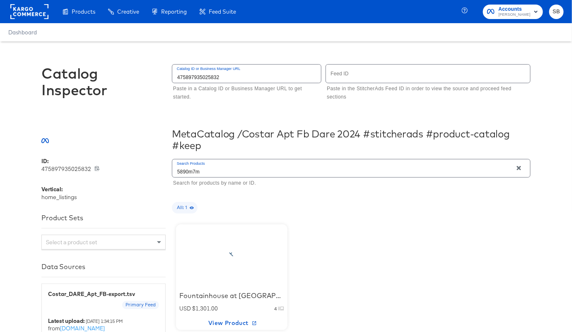
click at [227, 260] on div at bounding box center [231, 256] width 70 height 52
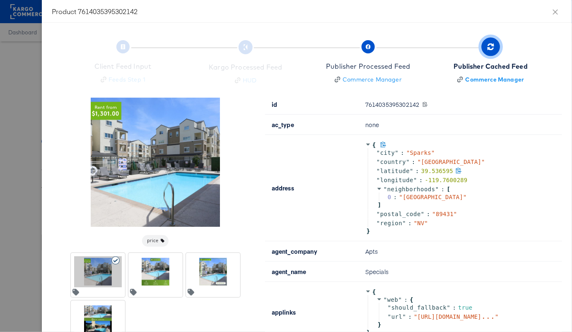
click at [456, 171] on icon at bounding box center [458, 171] width 5 height 6
click at [471, 179] on icon at bounding box center [474, 180] width 6 height 6
click at [36, 84] on div at bounding box center [286, 166] width 572 height 332
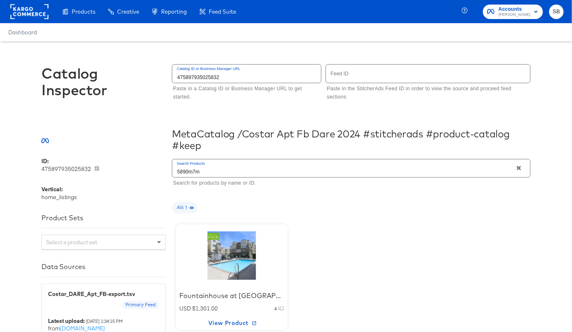
click at [207, 169] on input "5890m7m" at bounding box center [342, 169] width 341 height 18
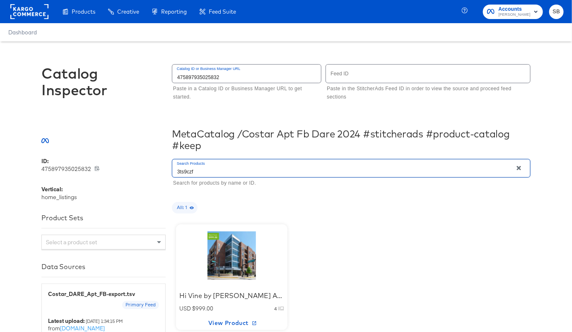
type input "3ts9czf"
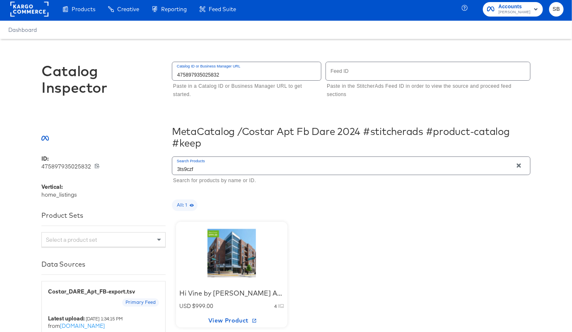
click at [337, 217] on div "Search Products 3ts9czf Search for products by name or ID. All: 1 Hi Vine by [P…" at bounding box center [351, 255] width 359 height 201
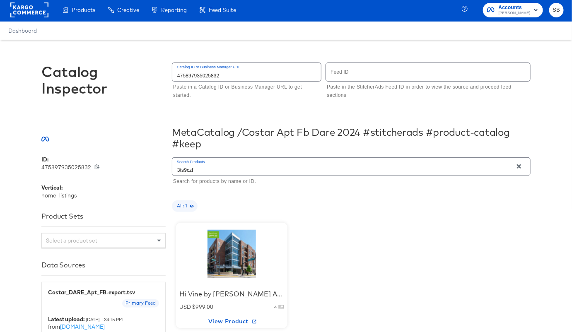
click at [244, 250] on div at bounding box center [231, 254] width 70 height 52
